Goal: Find specific page/section: Find specific page/section

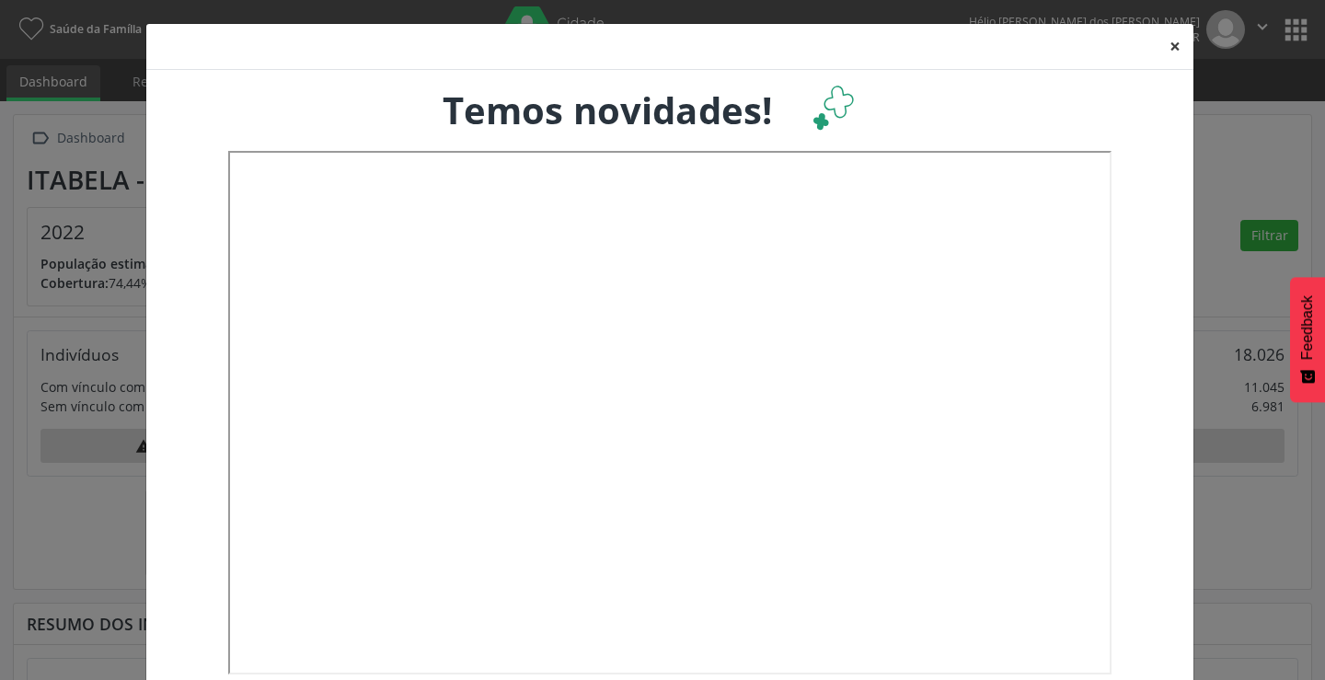
click at [1166, 44] on button "×" at bounding box center [1174, 46] width 37 height 45
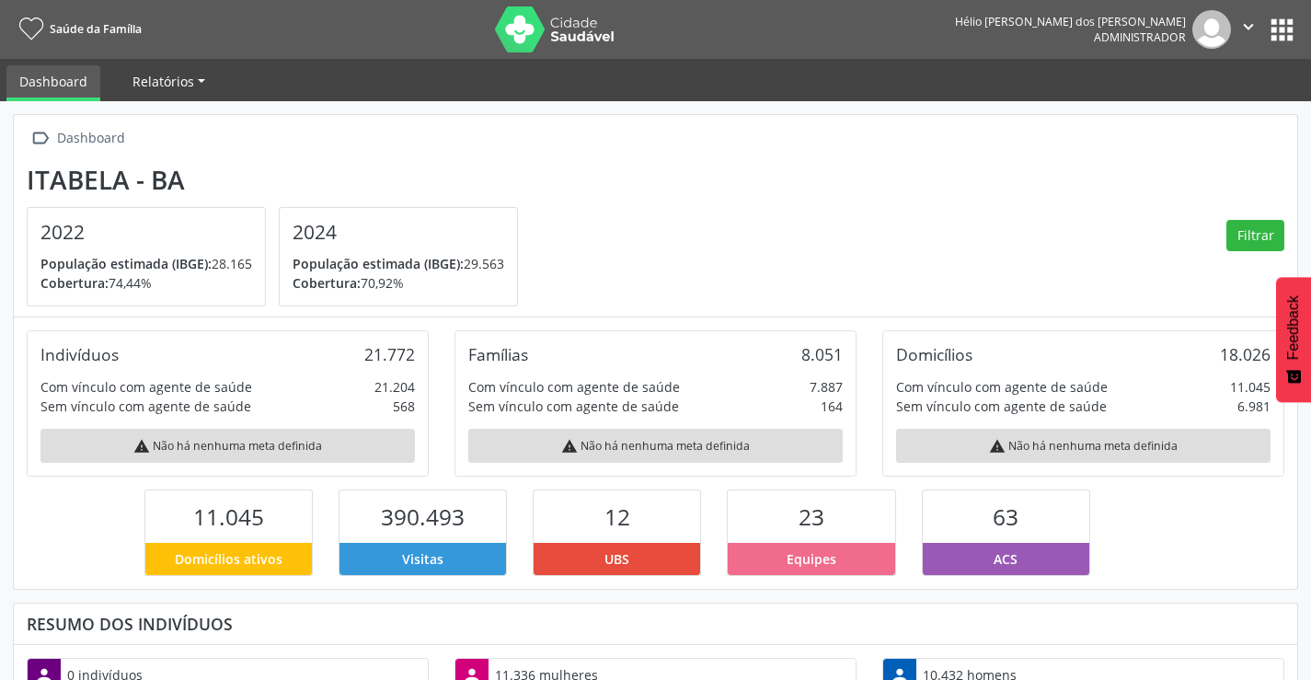
scroll to position [305, 428]
click at [1286, 33] on button "apps" at bounding box center [1282, 30] width 32 height 32
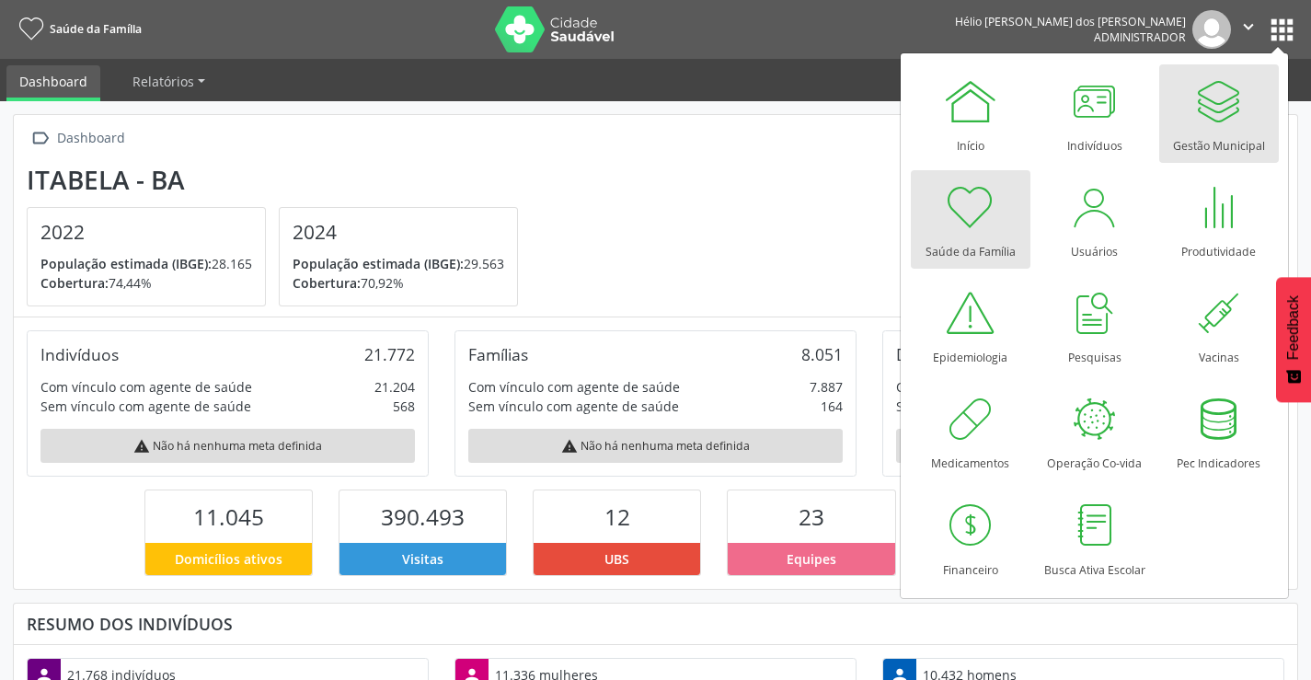
click at [1218, 107] on div at bounding box center [1218, 101] width 55 height 55
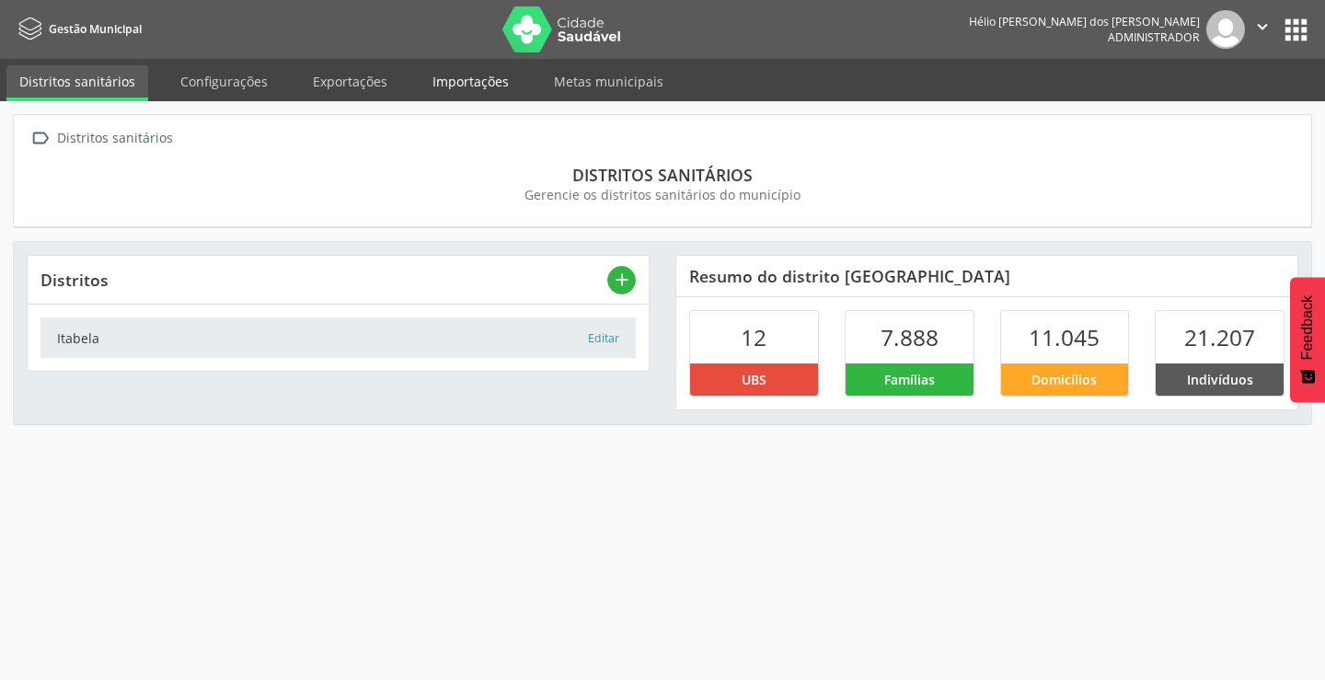
click at [485, 81] on link "Importações" at bounding box center [470, 81] width 102 height 32
